Goal: Transaction & Acquisition: Book appointment/travel/reservation

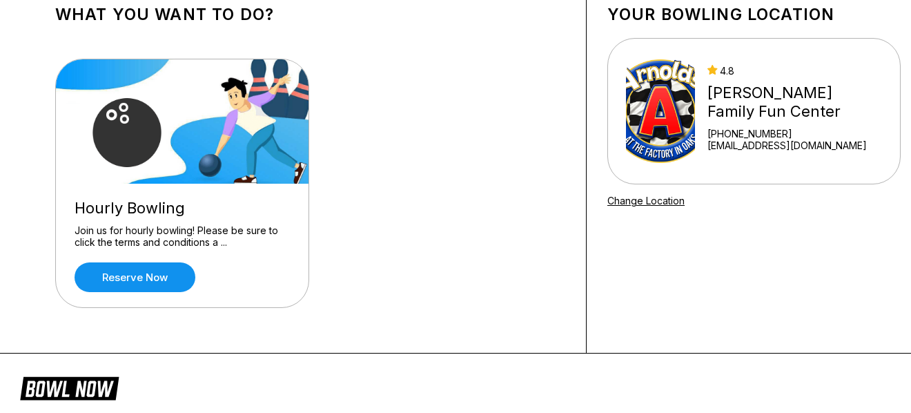
scroll to position [69, 0]
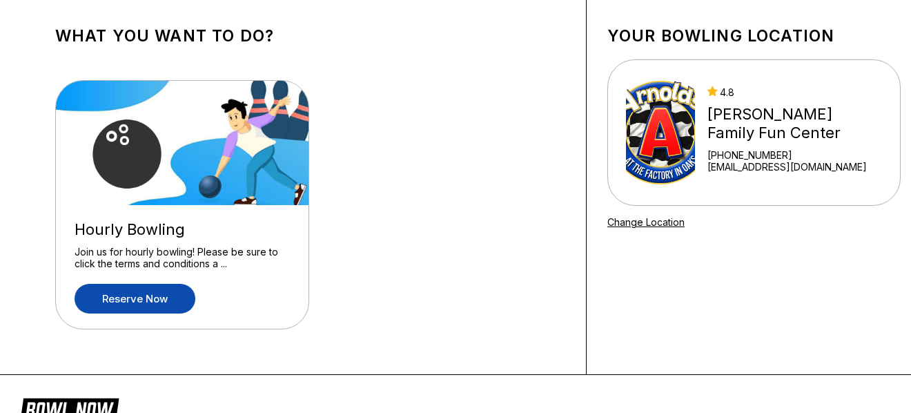
click at [149, 299] on link "Reserve now" at bounding box center [135, 299] width 121 height 30
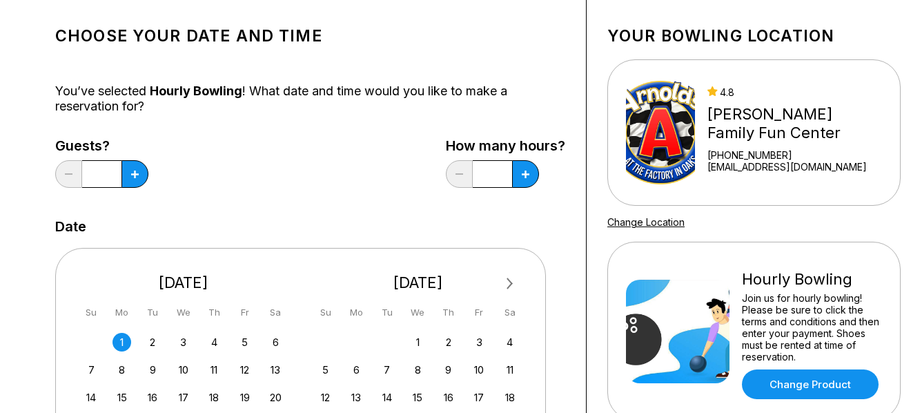
scroll to position [0, 0]
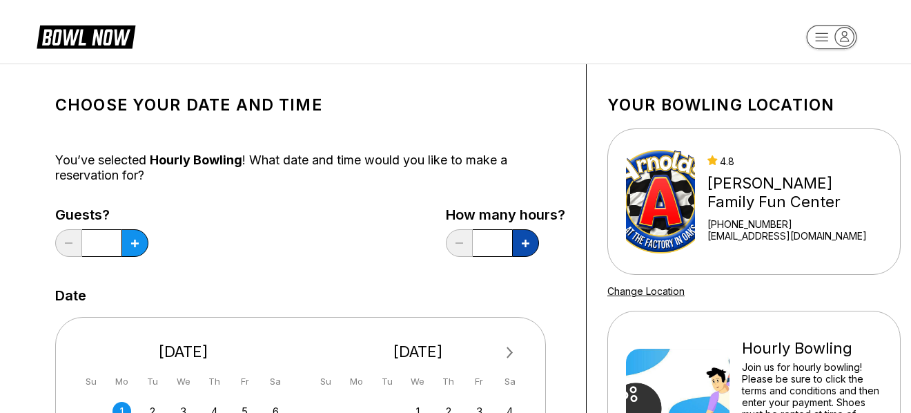
click at [527, 243] on icon at bounding box center [526, 244] width 8 height 8
type input "*"
click at [136, 240] on icon at bounding box center [135, 244] width 8 height 8
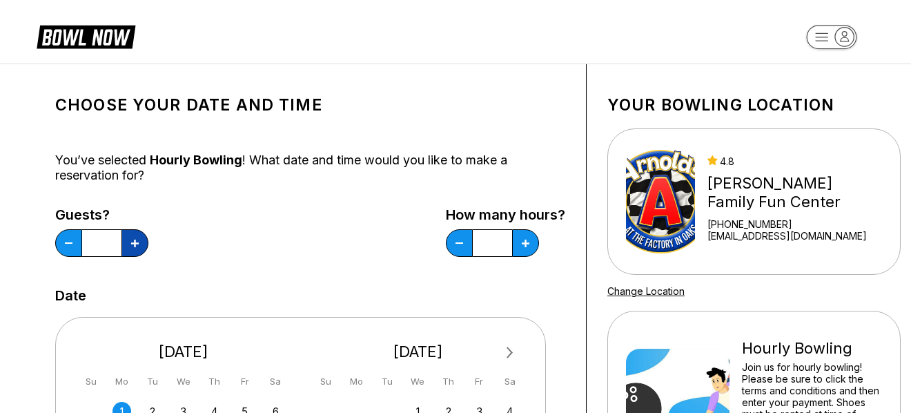
click at [136, 240] on icon at bounding box center [135, 244] width 8 height 8
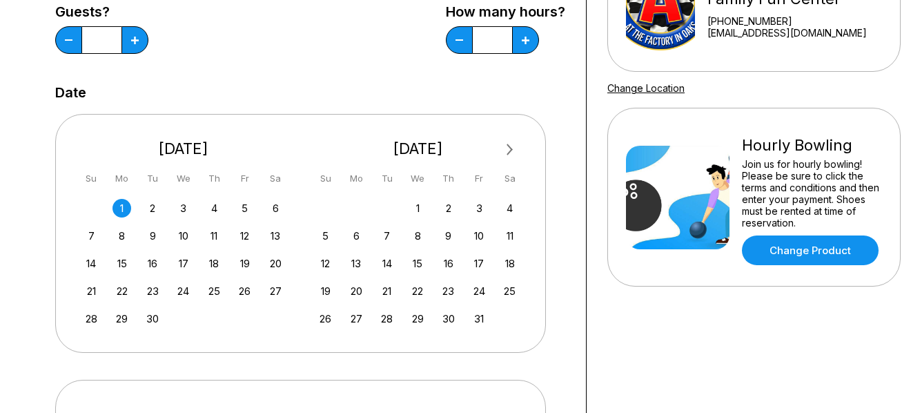
scroll to position [207, 0]
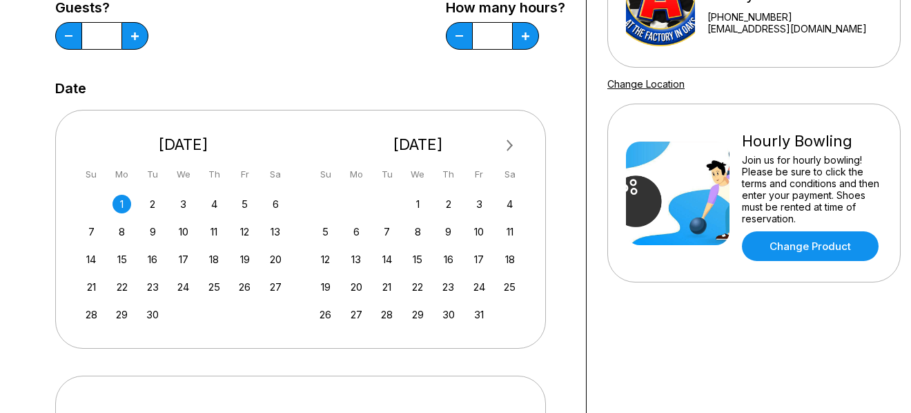
click at [121, 205] on div "1" at bounding box center [122, 204] width 19 height 19
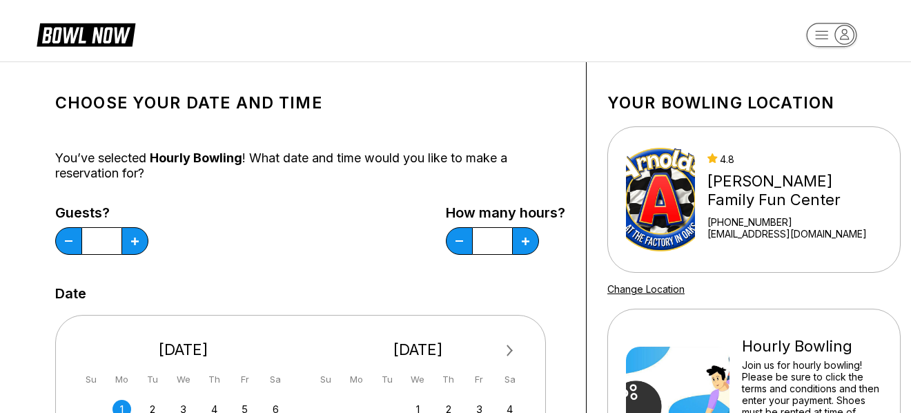
scroll to position [0, 0]
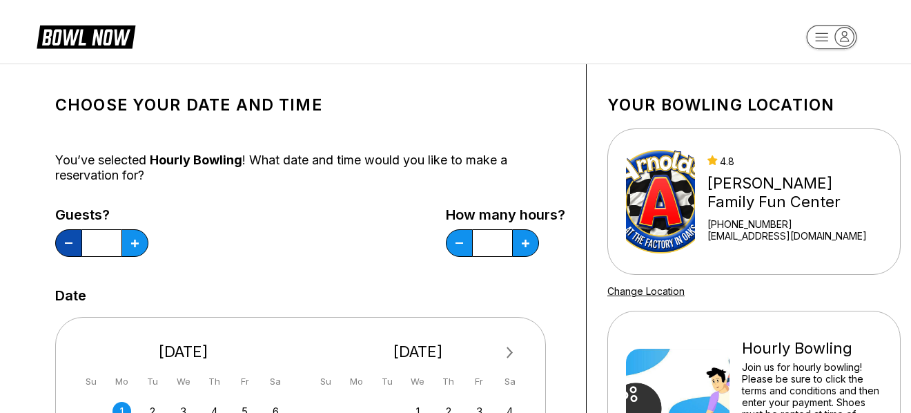
click at [70, 241] on button at bounding box center [68, 243] width 27 height 28
type input "*"
